Goal: Contribute content: Contribute content

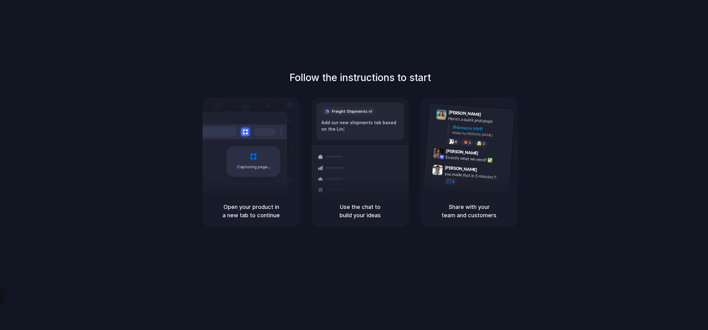
click at [332, 149] on div "Shipments" at bounding box center [327, 189] width 45 height 86
click at [276, 180] on div "Capturing page" at bounding box center [240, 159] width 93 height 95
click at [269, 153] on div "Capturing page" at bounding box center [254, 161] width 54 height 31
drag, startPoint x: 252, startPoint y: 35, endPoint x: 298, endPoint y: 58, distance: 50.7
click at [252, 35] on div "Follow the instructions to start Capturing page Open your product in a new tab …" at bounding box center [360, 171] width 720 height 342
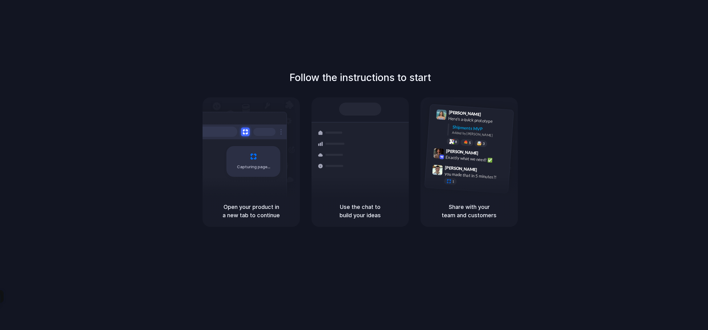
drag, startPoint x: 377, startPoint y: 214, endPoint x: 332, endPoint y: 110, distance: 113.2
click at [332, 110] on div "Shipments Container from Shanghai 40ft • ETA Dec 28 • In transit Express delive…" at bounding box center [360, 161] width 97 height 129
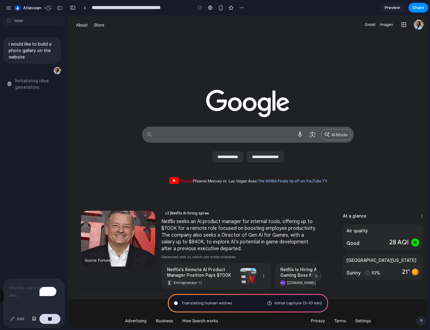
click at [8, 200] on div "i would like to build a photo gallery on the website Initializing idea generato…" at bounding box center [32, 148] width 64 height 260
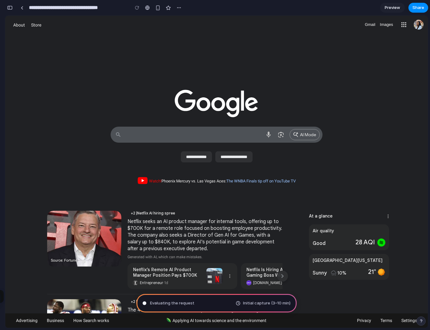
click at [10, 8] on div "button" at bounding box center [10, 8] width 6 height 4
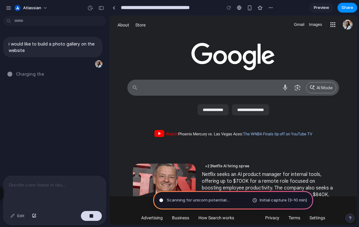
drag, startPoint x: 137, startPoint y: 126, endPoint x: 0, endPoint y: 109, distance: 137.8
type input "**********"
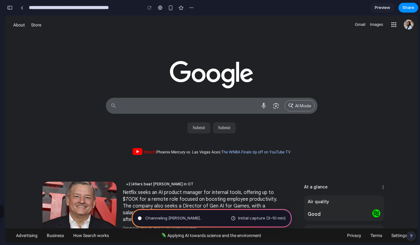
click at [13, 8] on button "button" at bounding box center [10, 8] width 10 height 10
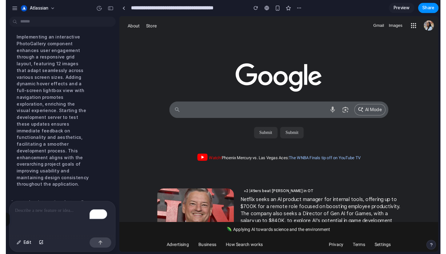
scroll to position [103, 0]
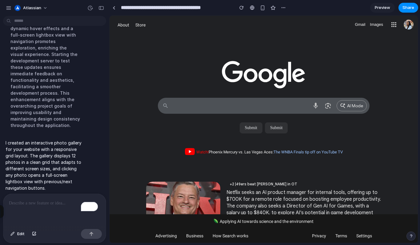
click at [44, 178] on p "I created an interactive photo gallery for your website with a responsive grid …" at bounding box center [45, 166] width 79 height 52
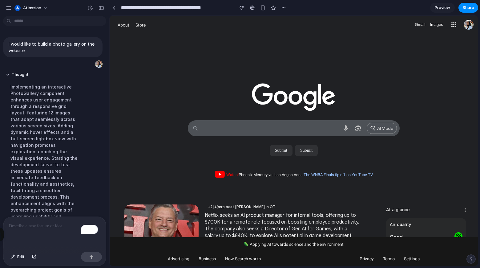
scroll to position [81, 0]
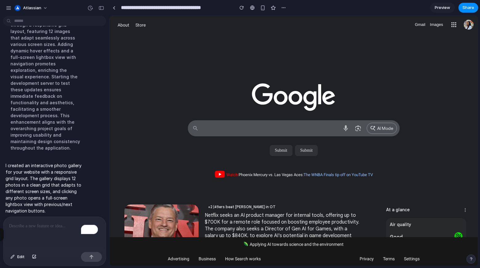
click at [273, 73] on div at bounding box center [294, 72] width 368 height 77
click at [441, 7] on span "Preview" at bounding box center [442, 8] width 15 height 6
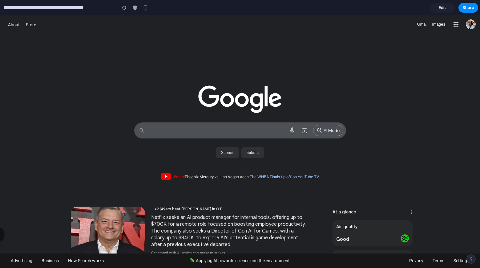
drag, startPoint x: 203, startPoint y: 97, endPoint x: 166, endPoint y: 109, distance: 38.1
click at [165, 105] on div at bounding box center [240, 74] width 480 height 80
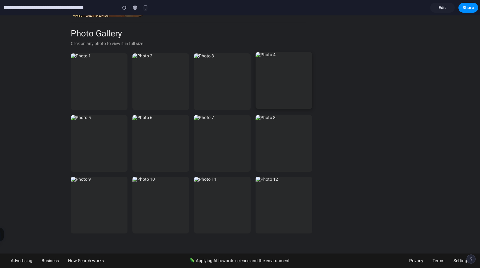
scroll to position [1602, 0]
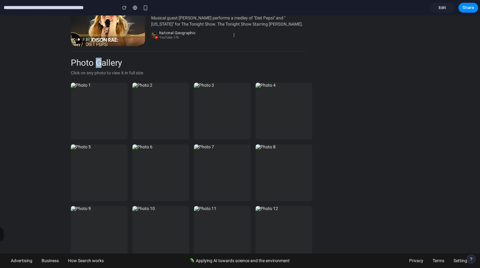
click at [96, 62] on h2 "Photo Gallery" at bounding box center [191, 63] width 241 height 10
click at [117, 69] on div "Photo Gallery Click on any photo to view it in full size" at bounding box center [191, 67] width 241 height 18
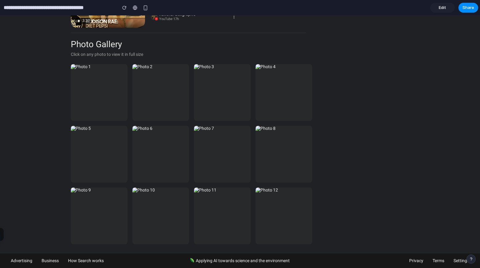
click at [446, 10] on span "Edit" at bounding box center [442, 8] width 7 height 6
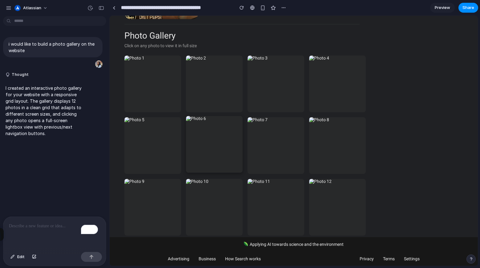
scroll to position [1628, 0]
drag, startPoint x: 210, startPoint y: 135, endPoint x: 135, endPoint y: 169, distance: 82.3
click at [128, 167] on div at bounding box center [244, 144] width 241 height 180
drag, startPoint x: 50, startPoint y: 236, endPoint x: 51, endPoint y: 232, distance: 4.1
click at [50, 235] on div "To enrich screen reader interactions, please activate Accessibility in Grammarl…" at bounding box center [54, 232] width 103 height 33
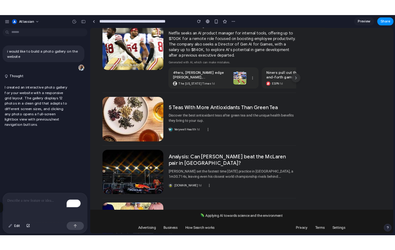
scroll to position [0, 0]
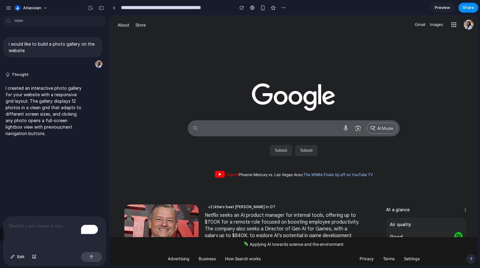
click at [49, 222] on p "To enrich screen reader interactions, please activate Accessibility in Grammarl…" at bounding box center [54, 225] width 91 height 7
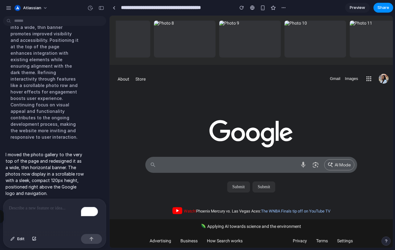
scroll to position [0, 501]
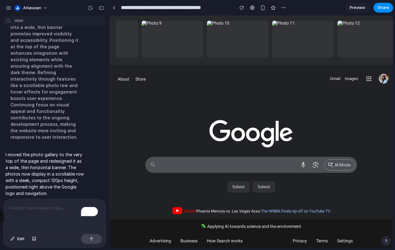
drag, startPoint x: 196, startPoint y: 62, endPoint x: 502, endPoint y: 74, distance: 306.0
click at [280, 41] on img at bounding box center [303, 39] width 65 height 39
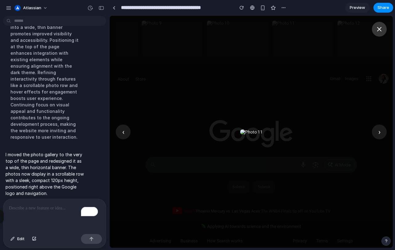
click at [376, 29] on icon at bounding box center [379, 29] width 7 height 7
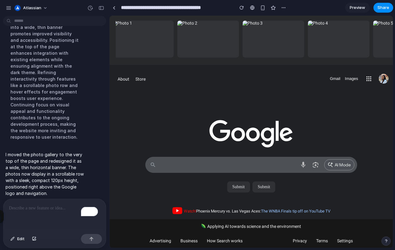
scroll to position [0, 0]
drag, startPoint x: 320, startPoint y: 62, endPoint x: 158, endPoint y: 79, distance: 162.5
click at [44, 6] on button "atlassian" at bounding box center [31, 8] width 39 height 10
click at [135, 86] on div "Settings Invite members Change theme Sign out" at bounding box center [197, 125] width 395 height 250
